Goal: Check status: Check status

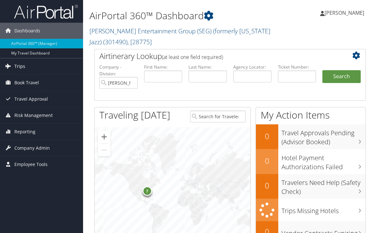
click at [21, 69] on span "Trips" at bounding box center [19, 66] width 11 height 16
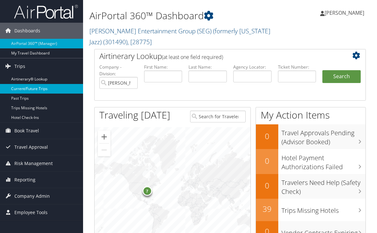
click at [49, 90] on link "Current/Future Trips" at bounding box center [41, 89] width 83 height 10
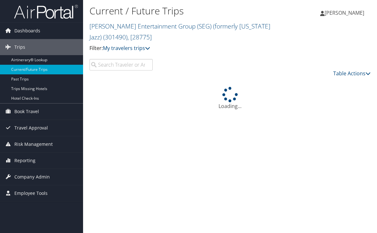
click at [123, 66] on input "search" at bounding box center [121, 65] width 63 height 12
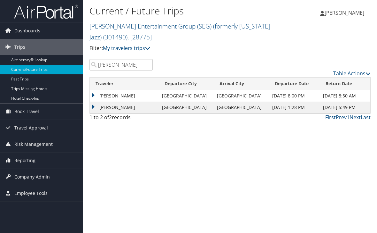
type input "Jeff"
click at [92, 107] on td "[PERSON_NAME]" at bounding box center [124, 107] width 69 height 12
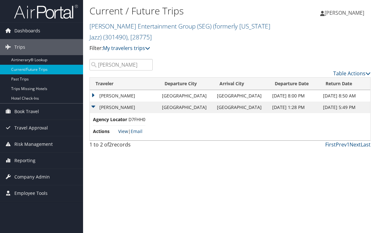
click at [123, 129] on link "View" at bounding box center [123, 131] width 10 height 6
